Goal: Task Accomplishment & Management: Use online tool/utility

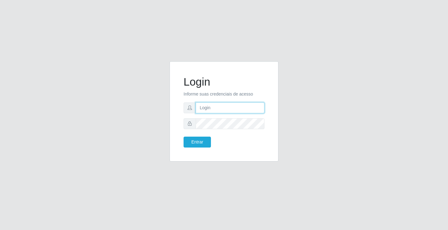
click at [242, 106] on input "text" at bounding box center [230, 107] width 69 height 11
type input "[PERSON_NAME]"
click at [184, 137] on button "Entrar" at bounding box center [197, 142] width 27 height 11
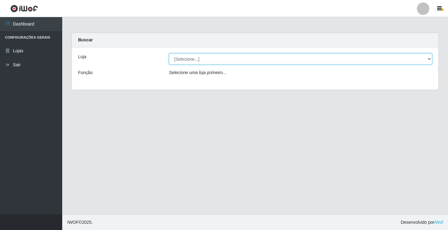
click at [182, 62] on select "[Selecione...] Ideal - Conceição" at bounding box center [300, 59] width 263 height 11
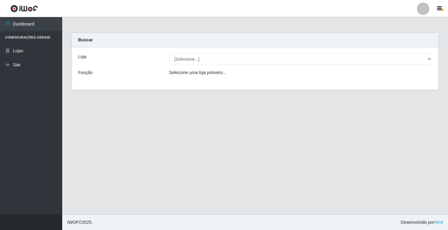
click at [189, 82] on div "Loja [Selecione...] Ideal - Conceição Função Selecione uma loja primeiro..." at bounding box center [255, 68] width 367 height 42
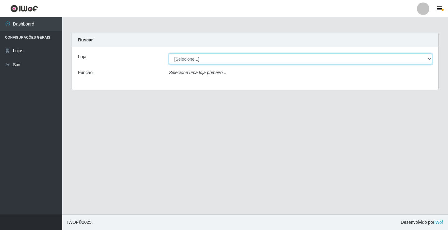
drag, startPoint x: 199, startPoint y: 58, endPoint x: 200, endPoint y: 61, distance: 3.2
click at [199, 58] on select "[Selecione...] Ideal - Conceição" at bounding box center [300, 59] width 263 height 11
select select "231"
click at [169, 54] on select "[Selecione...] Ideal - Conceição" at bounding box center [300, 59] width 263 height 11
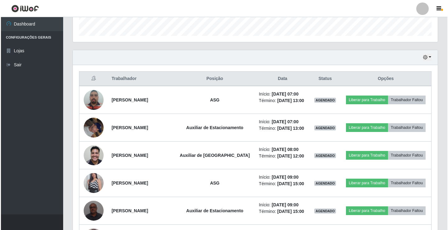
scroll to position [218, 0]
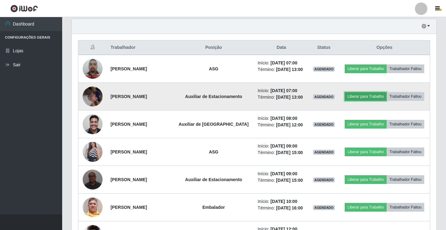
click at [372, 95] on button "Liberar para Trabalho" at bounding box center [366, 96] width 42 height 9
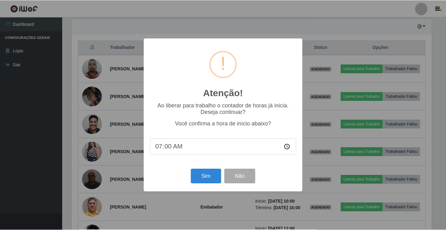
scroll to position [129, 362]
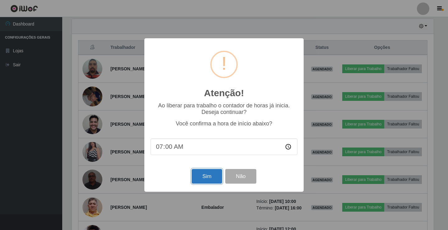
click at [213, 180] on button "Sim" at bounding box center [207, 176] width 30 height 15
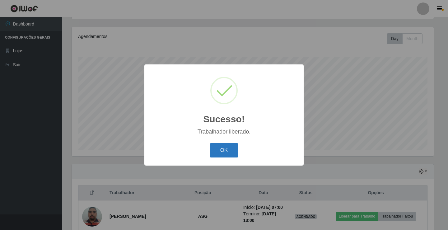
click at [222, 149] on button "OK" at bounding box center [224, 150] width 29 height 15
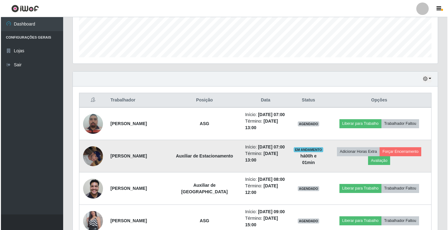
scroll to position [166, 0]
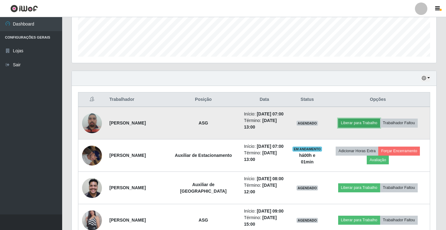
click at [355, 121] on button "Liberar para Trabalho" at bounding box center [360, 123] width 42 height 9
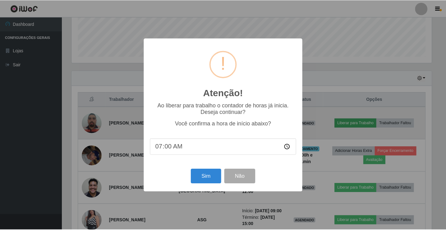
scroll to position [129, 362]
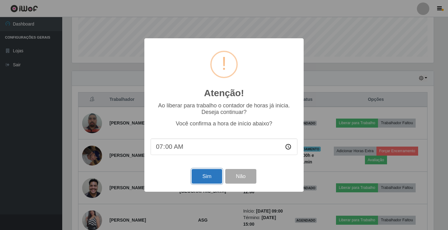
click at [212, 178] on button "Sim" at bounding box center [207, 176] width 30 height 15
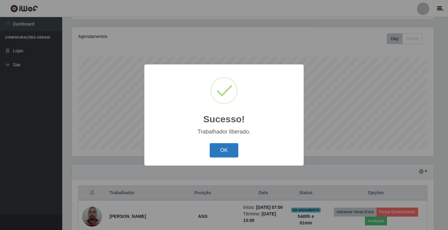
click at [228, 151] on button "OK" at bounding box center [224, 150] width 29 height 15
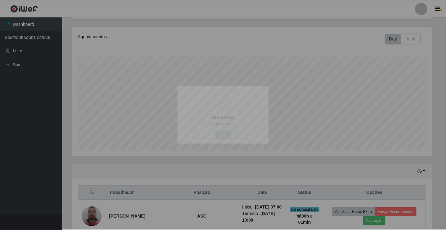
scroll to position [129, 365]
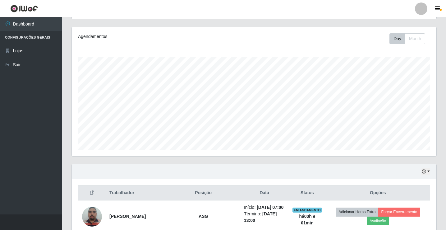
click at [418, 10] on div at bounding box center [421, 8] width 12 height 12
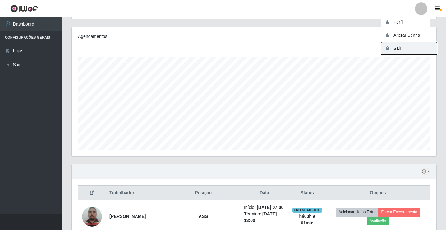
click at [420, 43] on button "Sair" at bounding box center [409, 48] width 56 height 13
